Goal: Information Seeking & Learning: Find specific fact

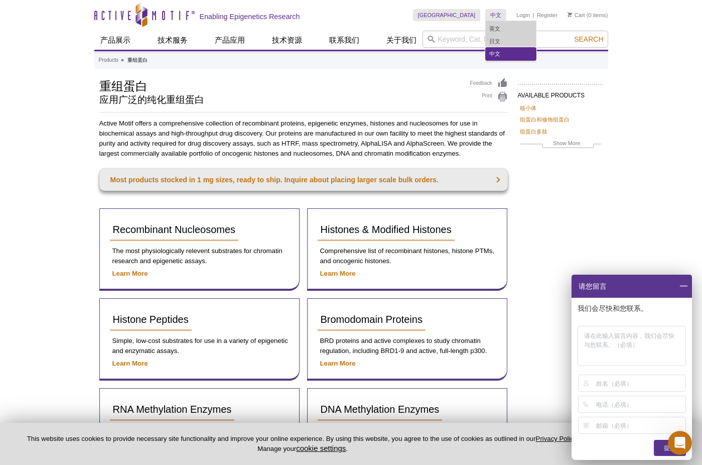
click at [495, 55] on link "中文" at bounding box center [511, 54] width 50 height 13
click at [498, 55] on link "中文" at bounding box center [511, 54] width 50 height 13
click at [286, 100] on h2 "应用广泛的纯化重组蛋白" at bounding box center [279, 99] width 361 height 9
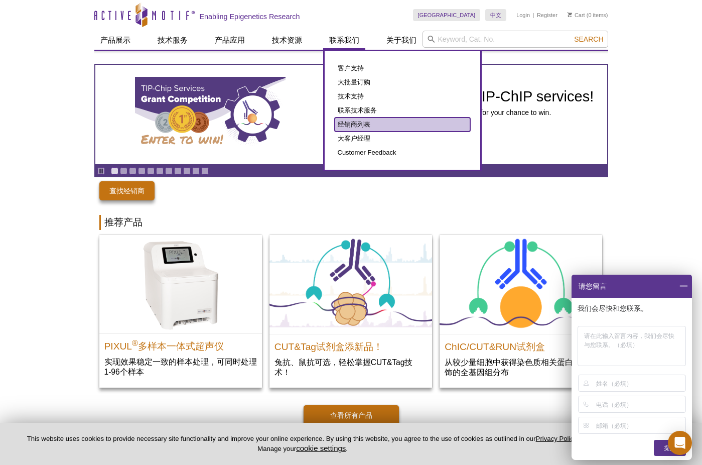
click at [371, 130] on link "经销商列表" at bounding box center [403, 124] width 136 height 14
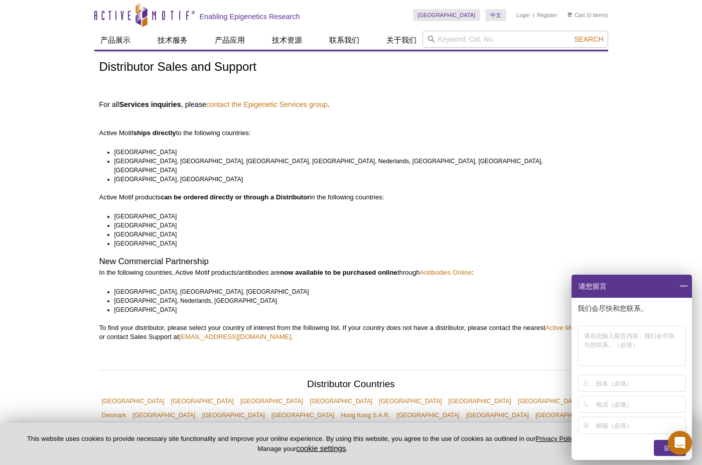
click at [122, 175] on li "China, Japan" at bounding box center [354, 179] width 480 height 9
click at [174, 239] on li "[GEOGRAPHIC_DATA]" at bounding box center [354, 243] width 480 height 9
click at [278, 124] on p "Active Motif ships directly to the following countries:" at bounding box center [351, 123] width 504 height 27
click at [500, 16] on link "中文" at bounding box center [496, 15] width 21 height 12
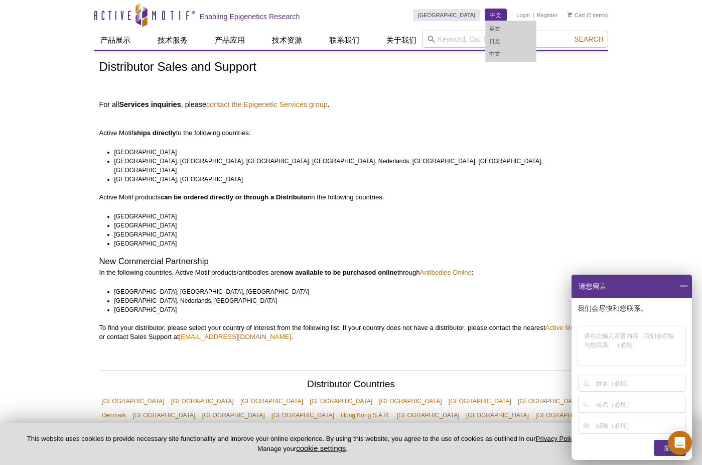
click at [500, 16] on link "中文" at bounding box center [496, 15] width 21 height 12
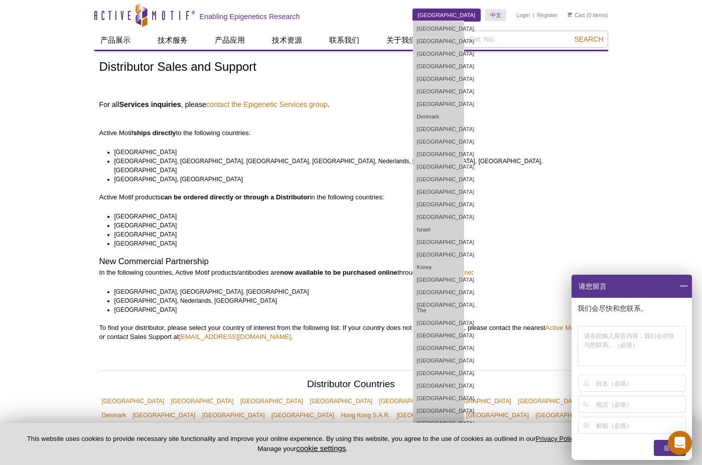
click at [471, 15] on link "[GEOGRAPHIC_DATA]" at bounding box center [447, 15] width 68 height 12
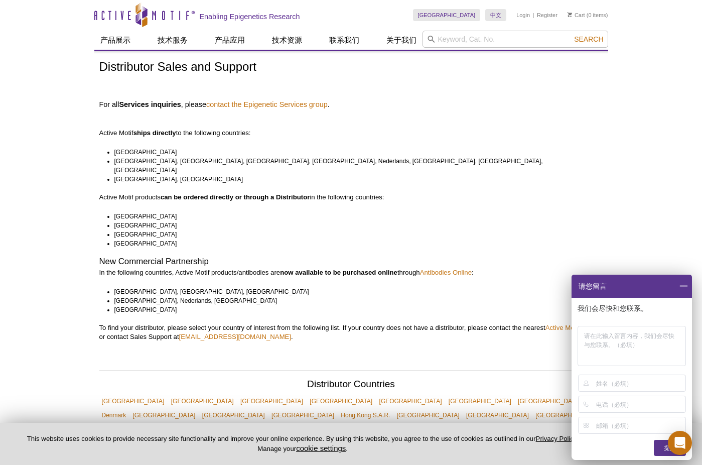
click at [374, 107] on h4 "For all Services inquiries , please contact the Epigenetic Services group ." at bounding box center [351, 104] width 504 height 9
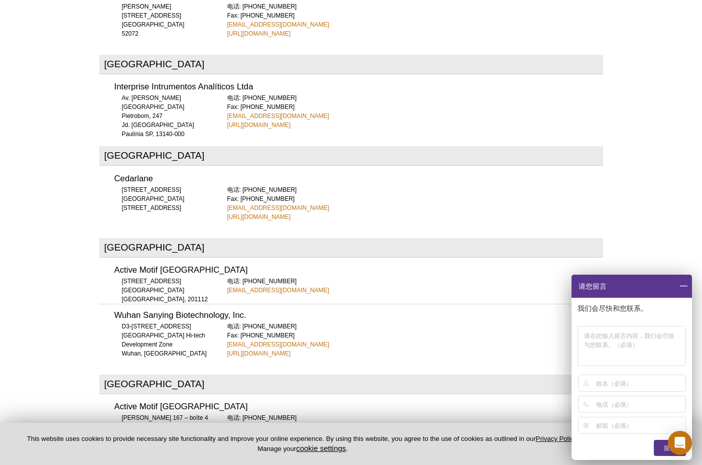
scroll to position [803, 0]
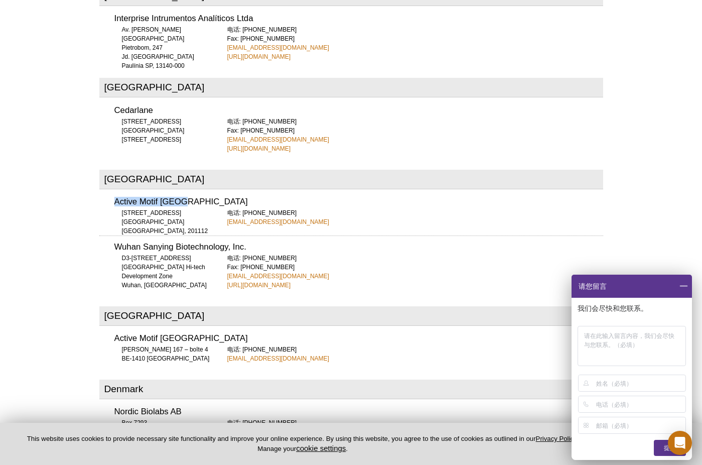
drag, startPoint x: 114, startPoint y: 166, endPoint x: 231, endPoint y: 165, distance: 116.5
click at [231, 198] on h3 "Active Motif China" at bounding box center [358, 202] width 489 height 9
copy h3 "Active Motif China"
drag, startPoint x: 140, startPoint y: 209, endPoint x: 243, endPoint y: 206, distance: 103.0
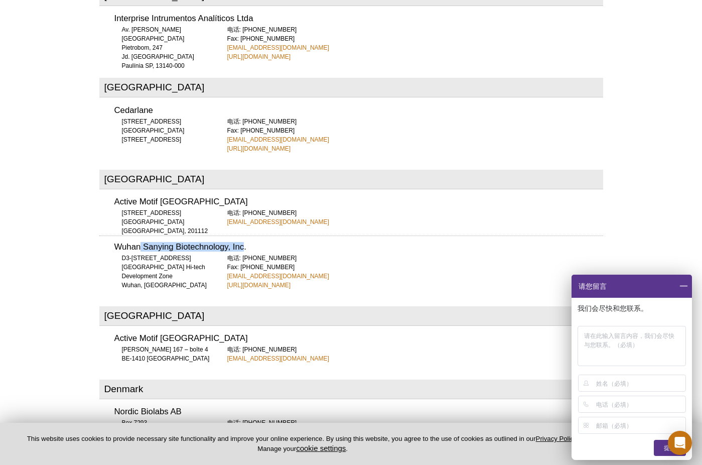
click at [243, 243] on h3 "Wuhan Sanying Biotechnology, Inc." at bounding box center [358, 247] width 489 height 9
copy h3 "Sanying Biotechnology, Inc"
click at [186, 254] on div "D3-3, No.666 Gaoxin Avenue Wuhan East Lake Hi-tech Development Zone Wuhan, Hubei" at bounding box center [164, 272] width 100 height 36
drag, startPoint x: 114, startPoint y: 209, endPoint x: 260, endPoint y: 205, distance: 145.2
click at [260, 243] on h3 "Wuhan Sanying Biotechnology, Inc." at bounding box center [358, 247] width 489 height 9
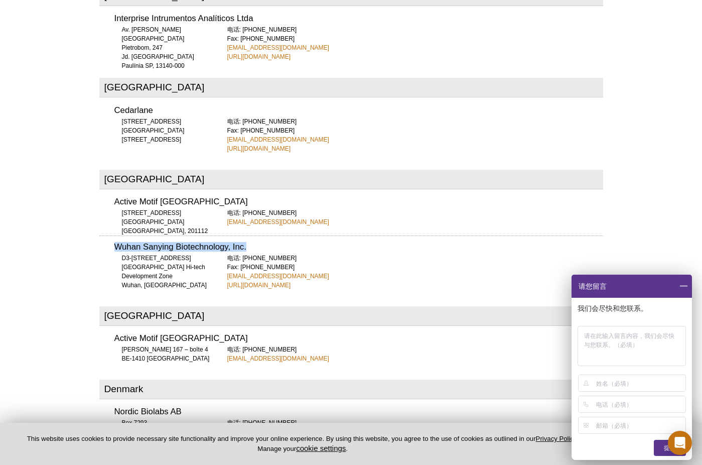
copy h3 "Wuhan Sanying Biotechnology, Inc."
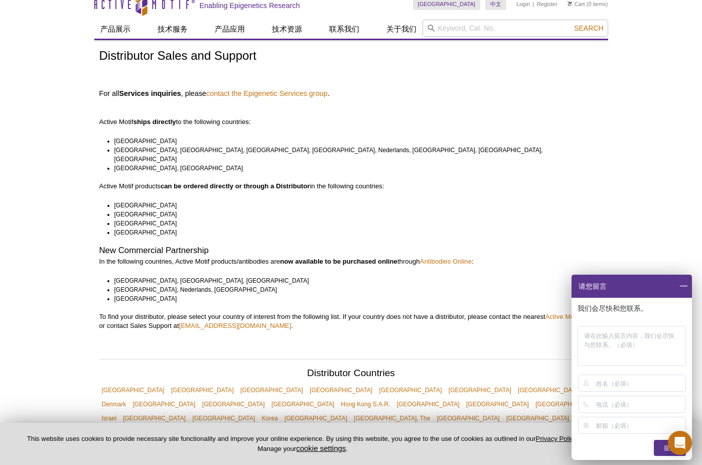
scroll to position [1, 0]
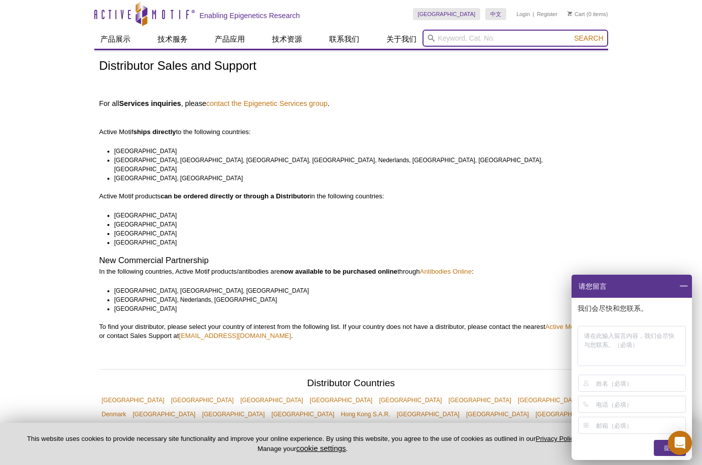
click at [455, 39] on input "search" at bounding box center [516, 38] width 186 height 17
paste input "81056"
type input "81056"
click at [571, 34] on button "Search" at bounding box center [588, 38] width 35 height 9
click at [433, 35] on icon at bounding box center [432, 39] width 8 height 8
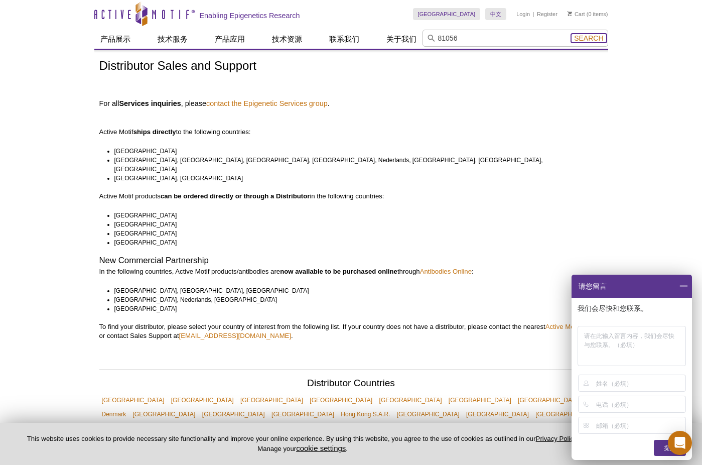
click at [580, 39] on span "Search" at bounding box center [588, 38] width 29 height 8
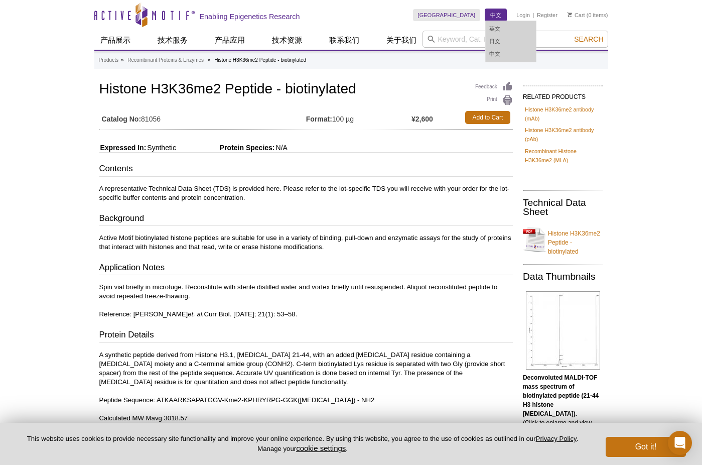
click at [488, 18] on link "中文" at bounding box center [496, 15] width 21 height 12
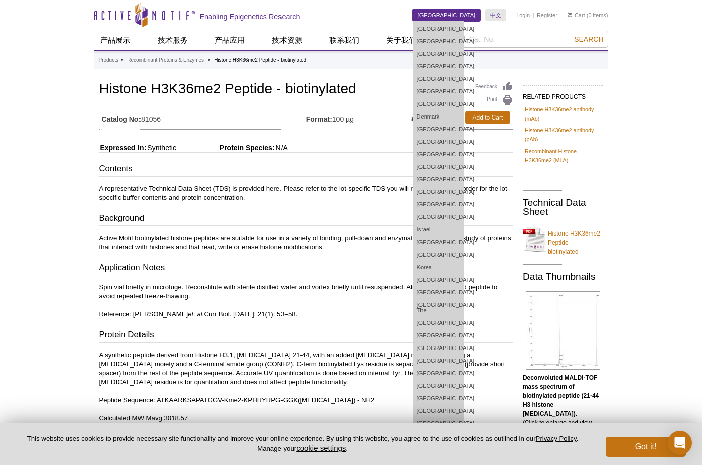
click at [466, 18] on link "[GEOGRAPHIC_DATA]" at bounding box center [447, 15] width 68 height 12
click at [470, 16] on link "[GEOGRAPHIC_DATA]" at bounding box center [447, 15] width 68 height 12
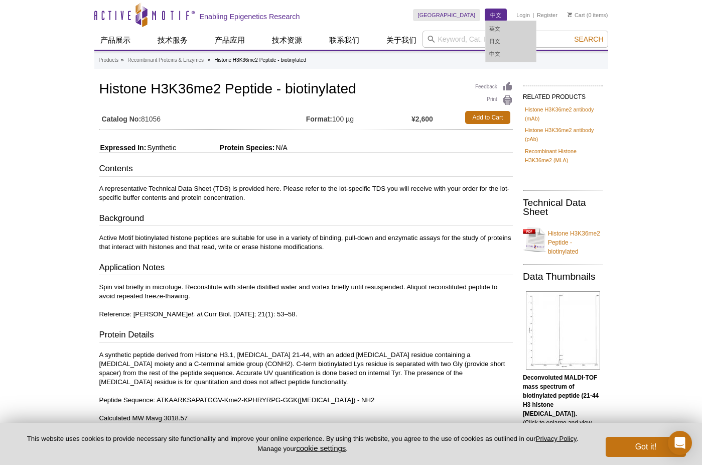
click at [486, 10] on link "中文" at bounding box center [496, 15] width 21 height 12
click at [152, 170] on h3 "Contents" at bounding box center [306, 170] width 414 height 14
click at [500, 15] on link "中文" at bounding box center [496, 15] width 21 height 12
click at [497, 50] on link "中文" at bounding box center [511, 54] width 50 height 13
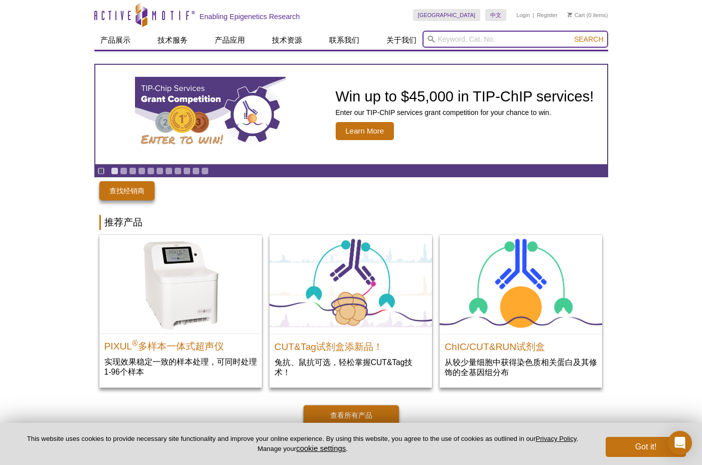
click at [458, 35] on input "search" at bounding box center [516, 39] width 186 height 17
paste input "81056"
type input "81056"
click at [571, 35] on button "Search" at bounding box center [588, 39] width 35 height 9
click at [432, 38] on icon at bounding box center [432, 40] width 8 height 8
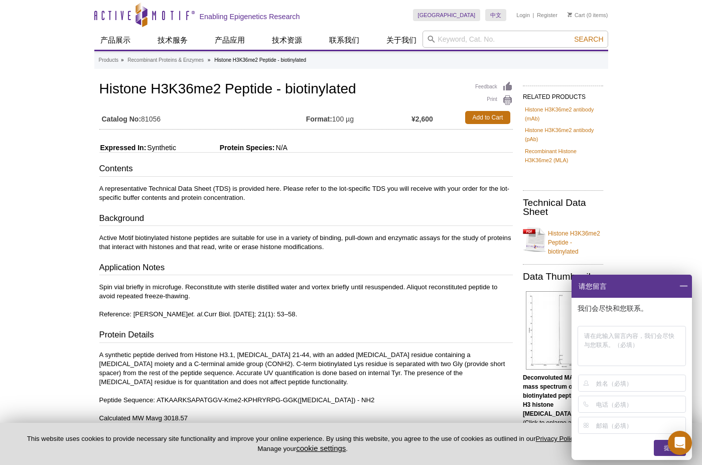
click at [687, 283] on span at bounding box center [683, 286] width 17 height 23
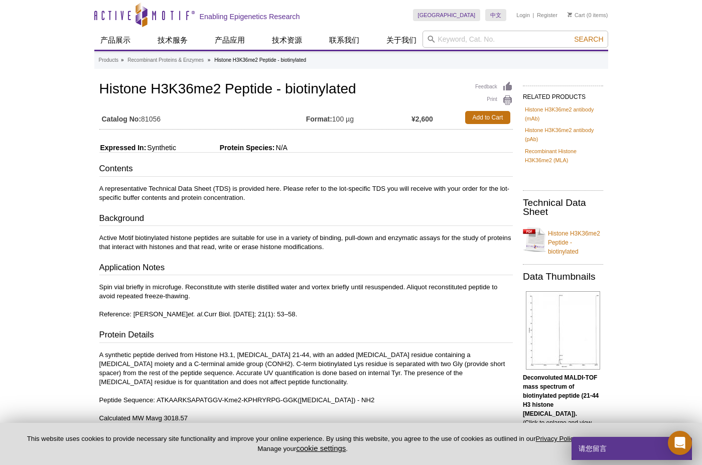
click at [431, 83] on h1 "Histone H3K36me2 Peptide - biotinylated" at bounding box center [306, 89] width 414 height 17
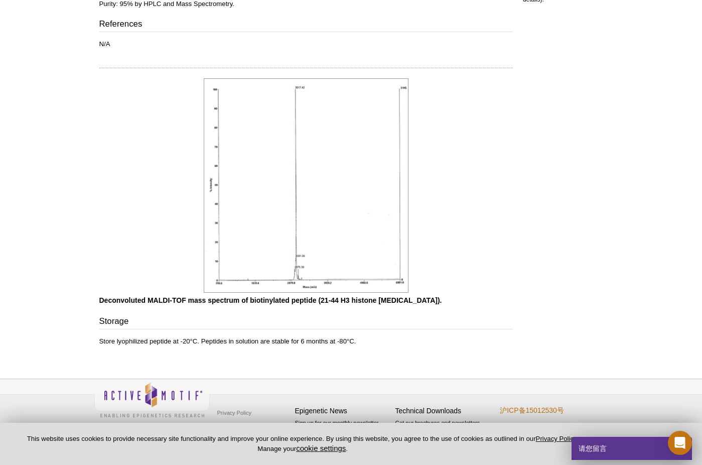
scroll to position [434, 0]
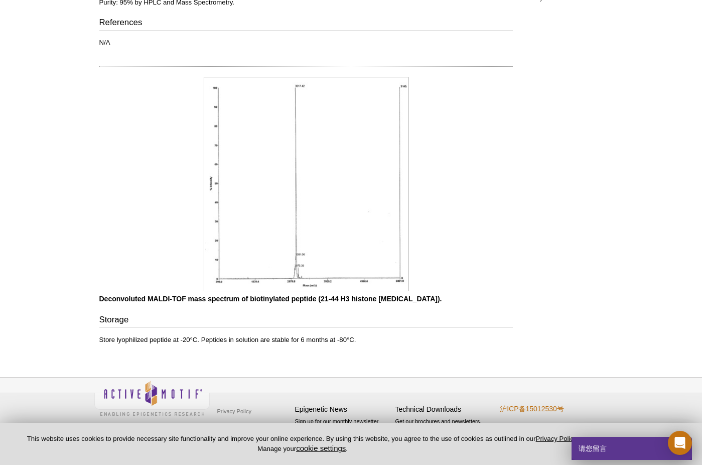
drag, startPoint x: 614, startPoint y: 232, endPoint x: 593, endPoint y: 206, distance: 34.0
click at [614, 232] on div "Active Motif Logo Enabling Epigenetics Research 0 Search Skip to content Active…" at bounding box center [351, 15] width 702 height 899
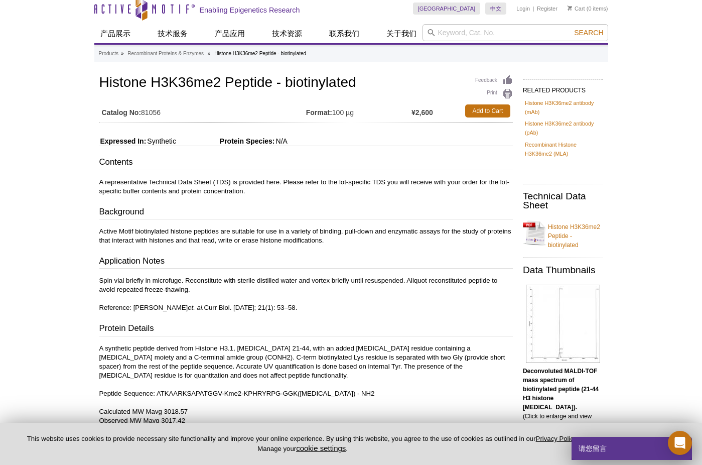
scroll to position [0, 0]
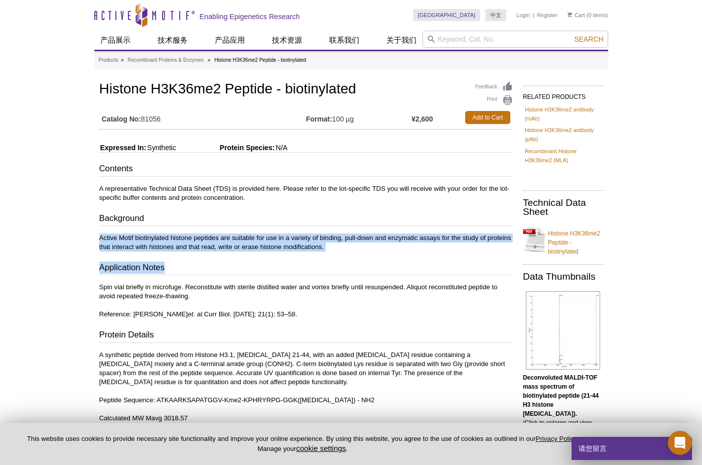
drag, startPoint x: 96, startPoint y: 237, endPoint x: 345, endPoint y: 252, distance: 250.0
click at [345, 252] on div "Feedback Print Histone H3K36me2 Peptide - biotinylated Catalog No: 81056 Format…" at bounding box center [303, 433] width 419 height 709
copy div "Active Motif biotinylated histone peptides are suitable for use in a variety of…"
